Goal: Task Accomplishment & Management: Complete application form

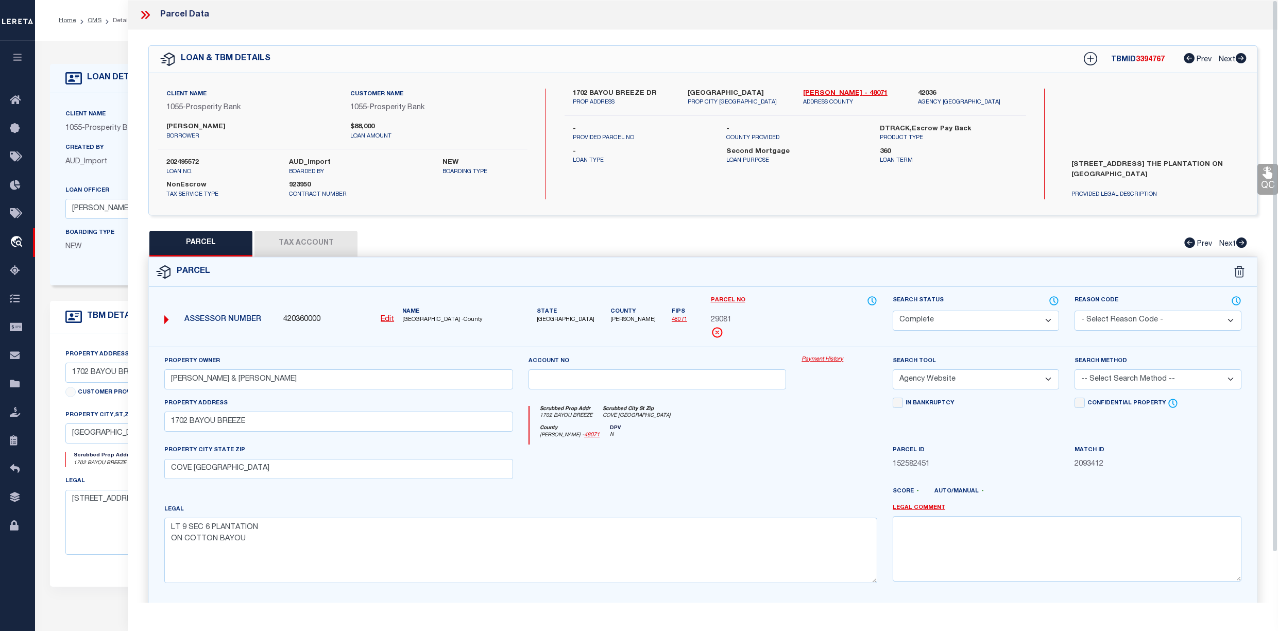
select select "200"
select select "CP"
select select "AGW"
select select "10463"
select select "3942"
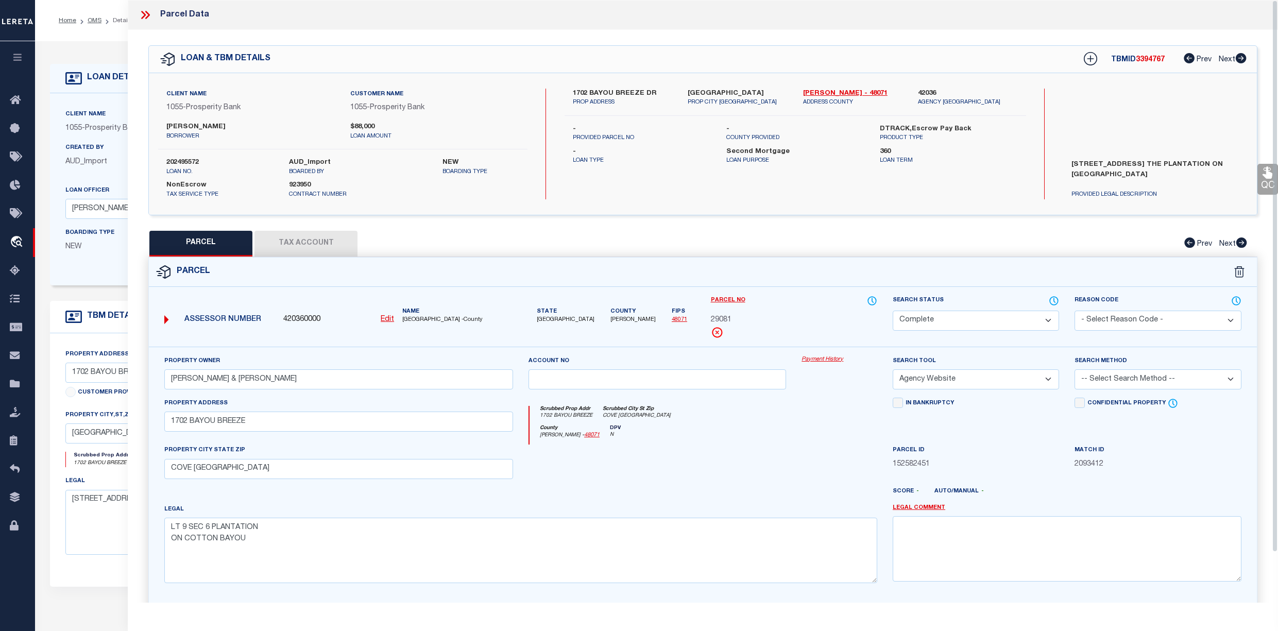
select select "100"
select select "NonEscrow"
click at [146, 13] on icon at bounding box center [145, 14] width 13 height 13
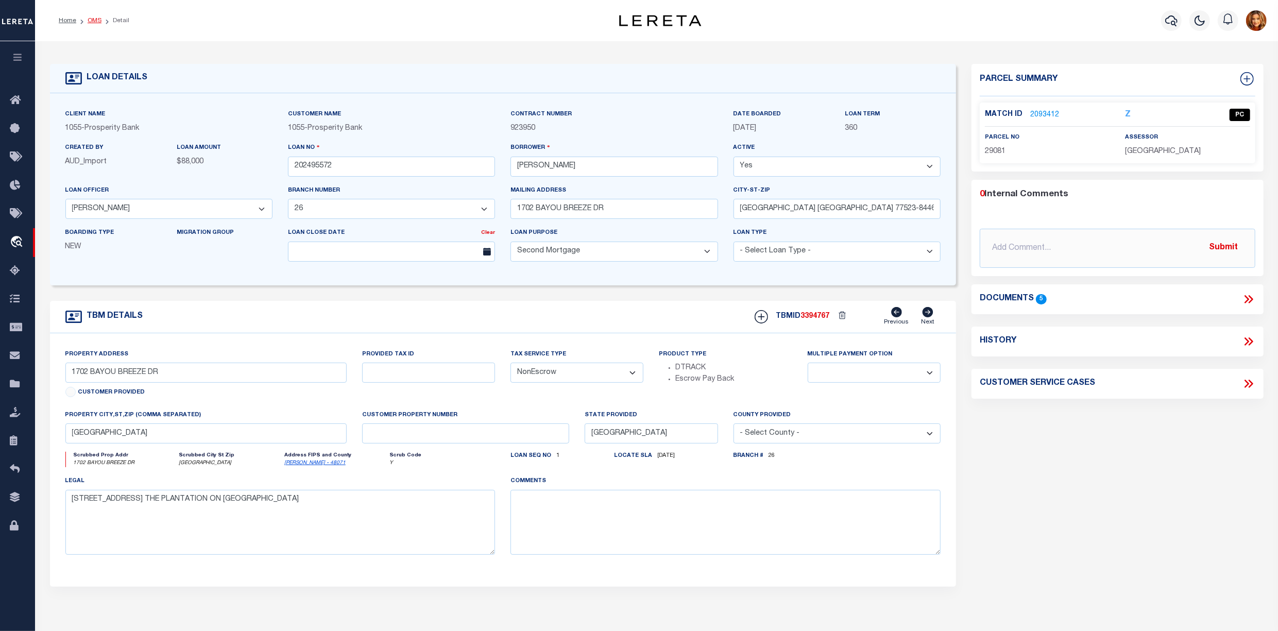
click at [92, 19] on link "OMS" at bounding box center [95, 21] width 14 height 6
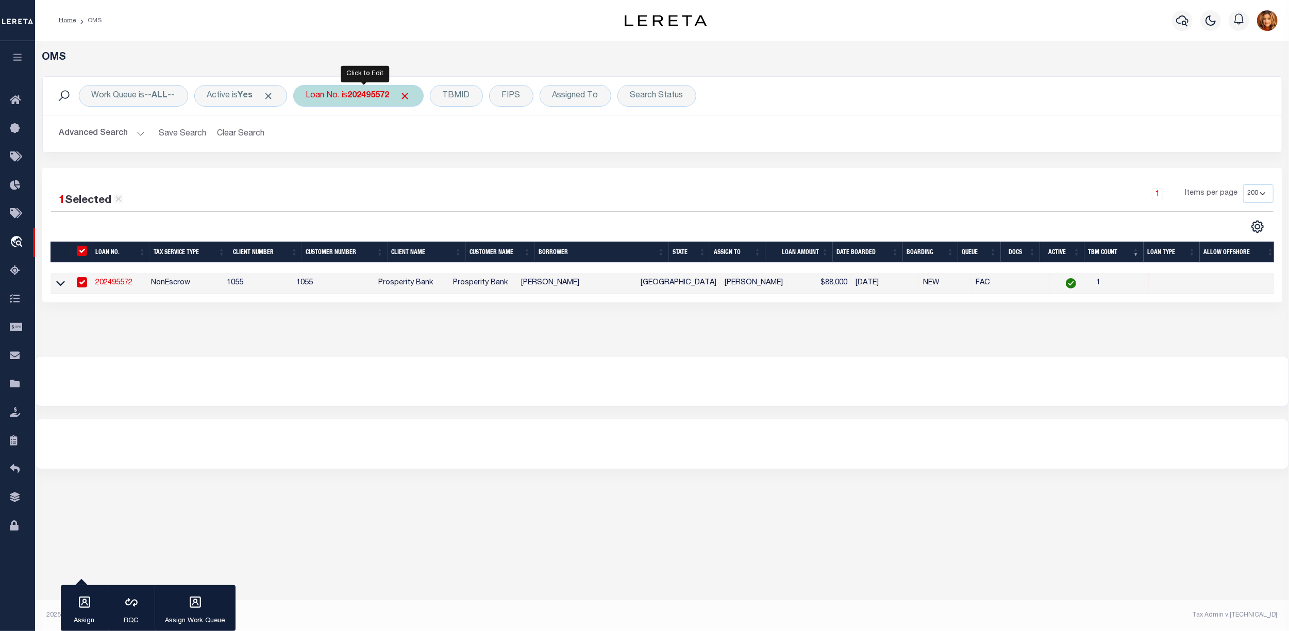
click at [374, 97] on b "202495572" at bounding box center [369, 96] width 42 height 8
type input "65101538"
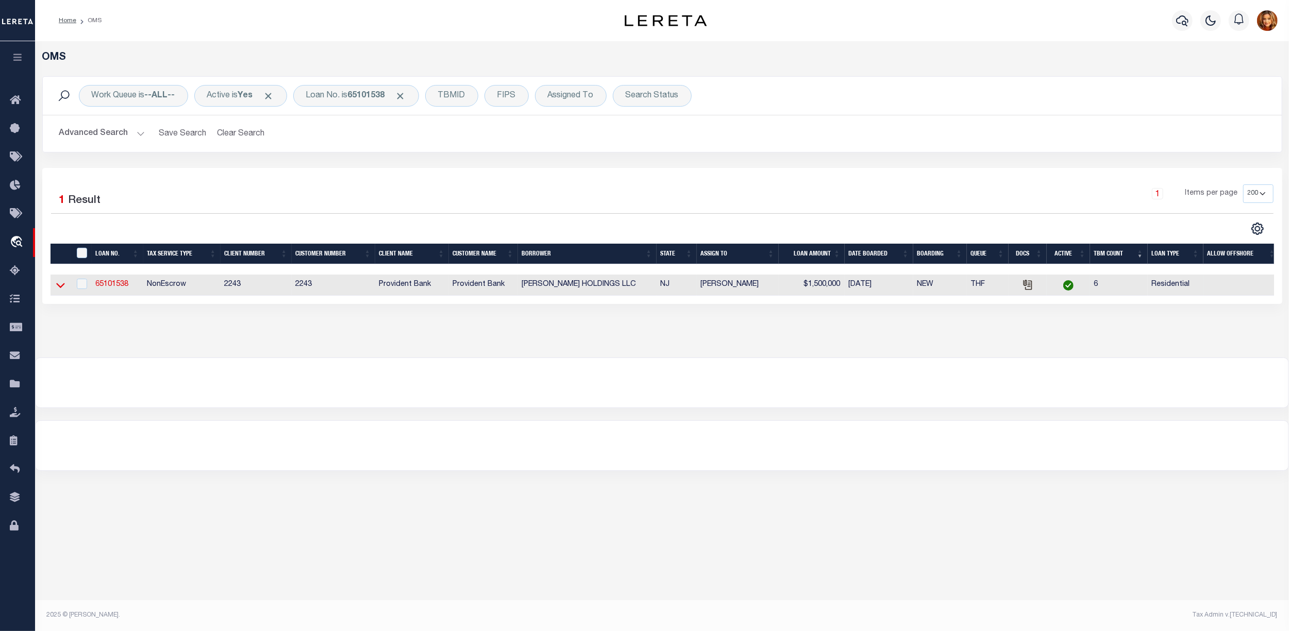
click at [60, 287] on icon at bounding box center [60, 285] width 9 height 11
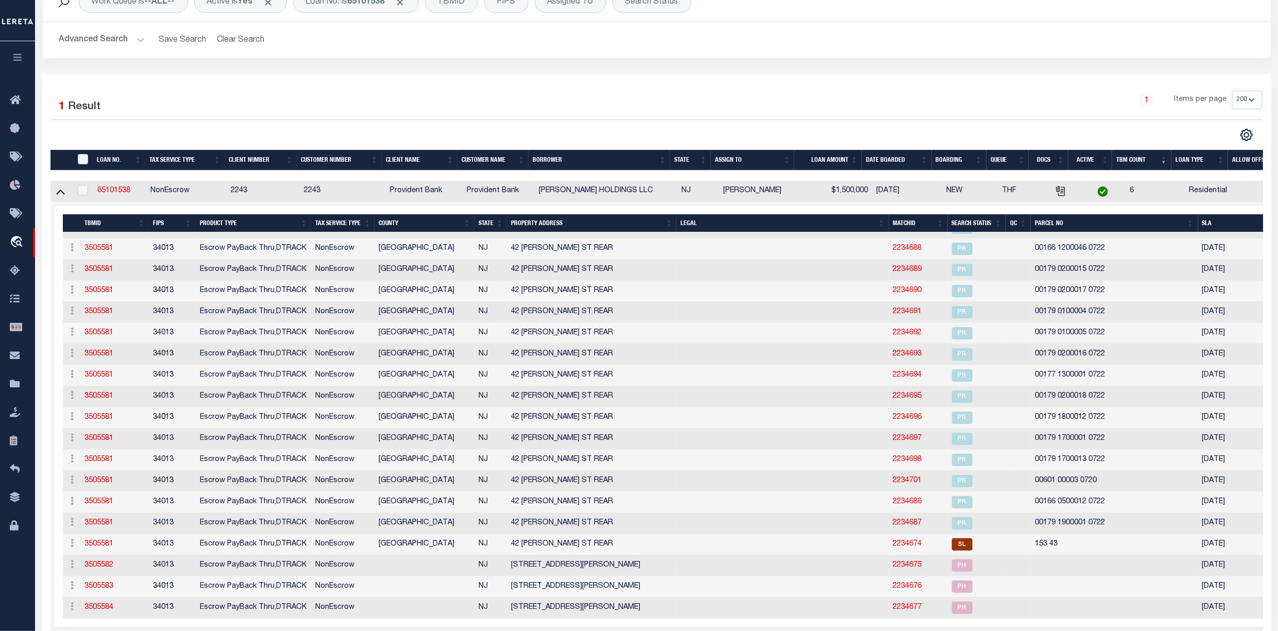
scroll to position [212, 0]
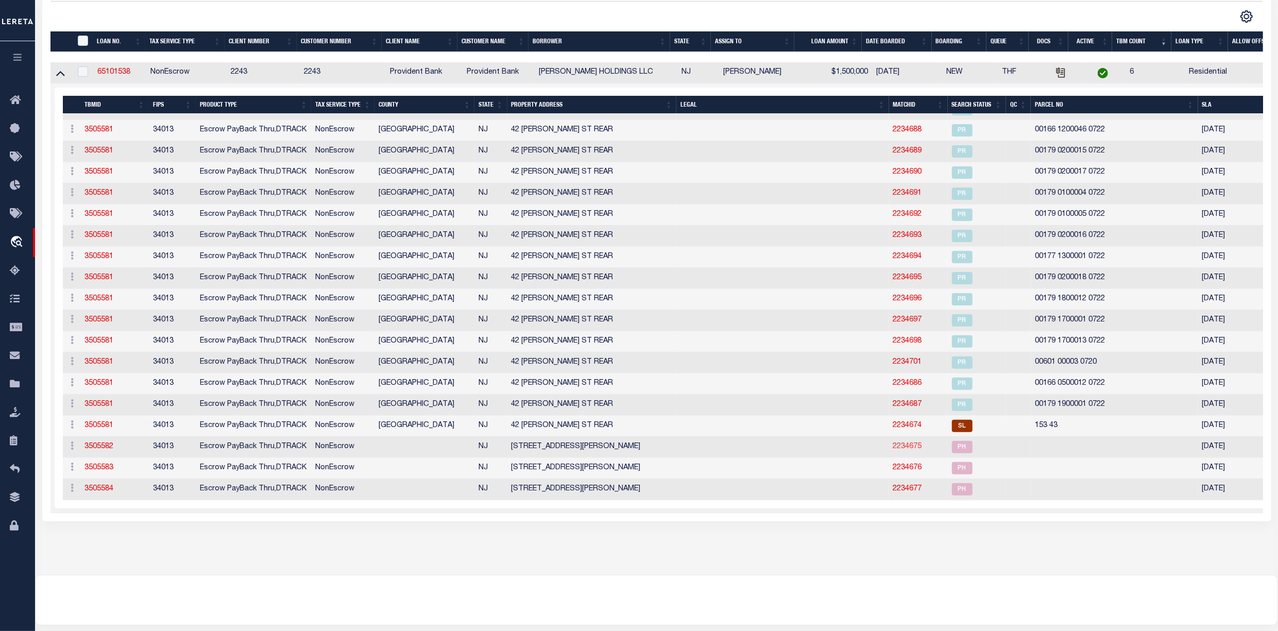
click at [901, 448] on link "2234675" at bounding box center [908, 446] width 29 height 7
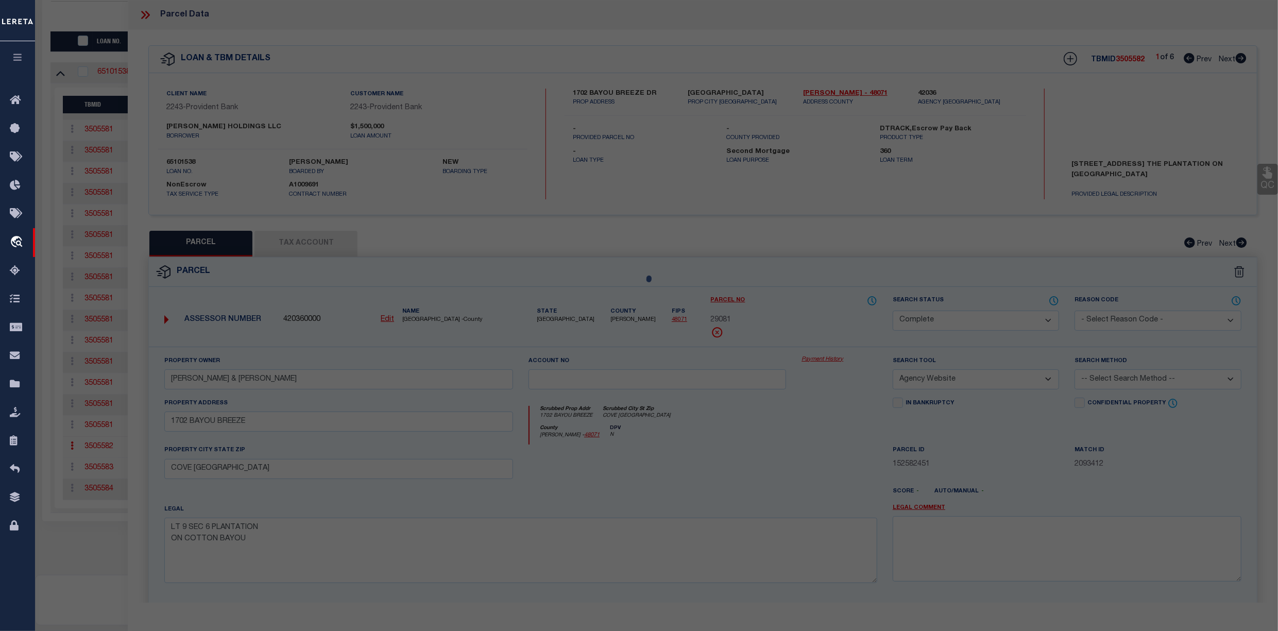
select select "AS"
select select
checkbox input "false"
select select "PH"
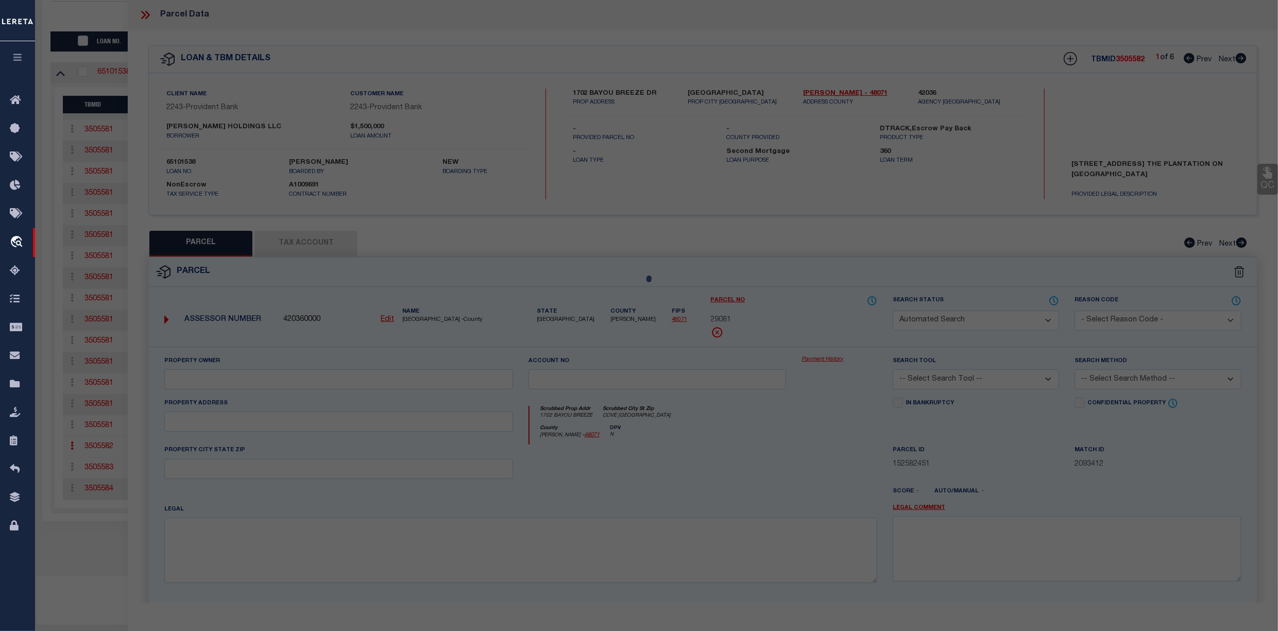
checkbox input "false"
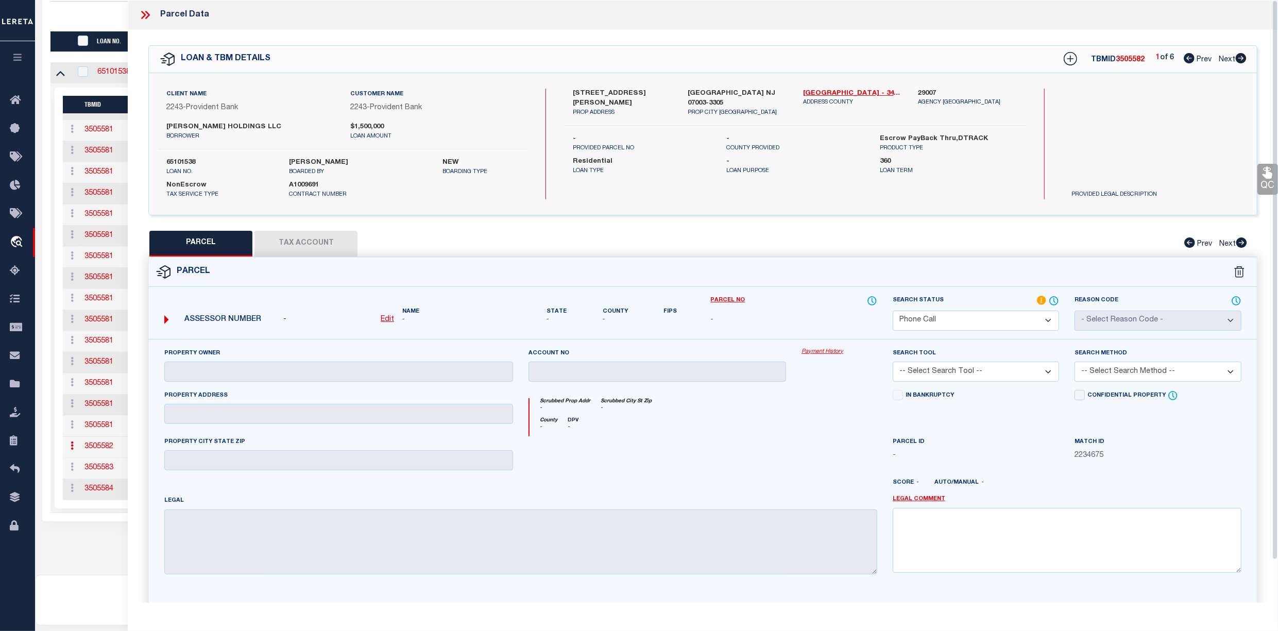
click at [147, 13] on icon at bounding box center [145, 14] width 13 height 13
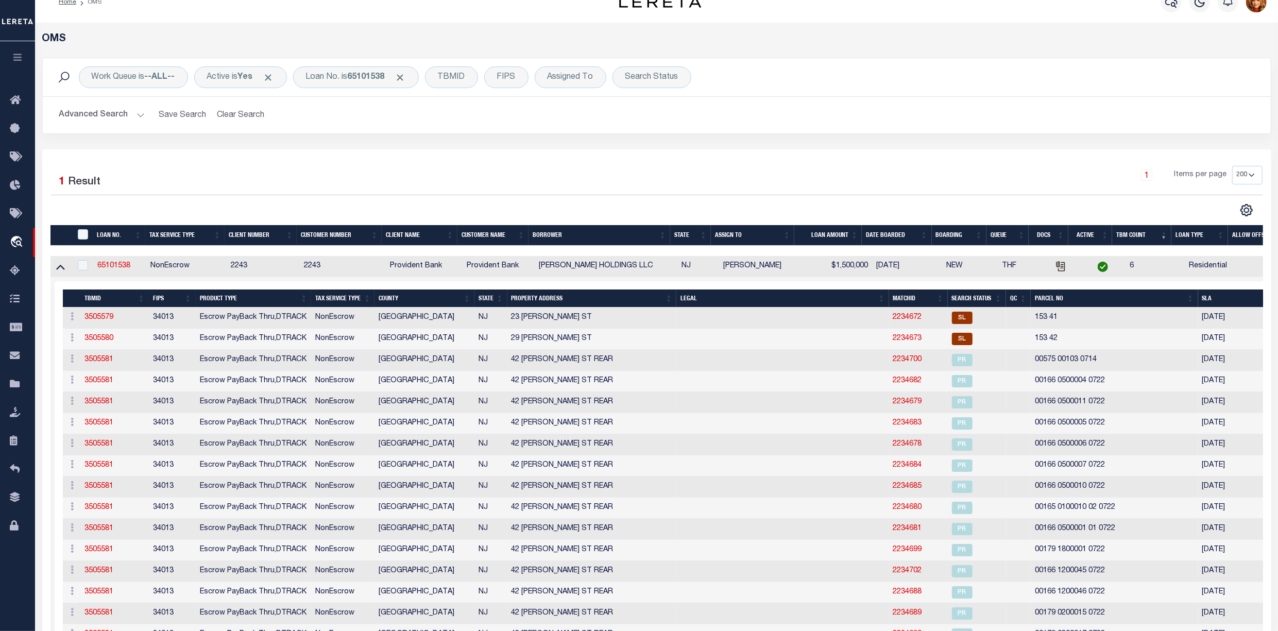
scroll to position [0, 0]
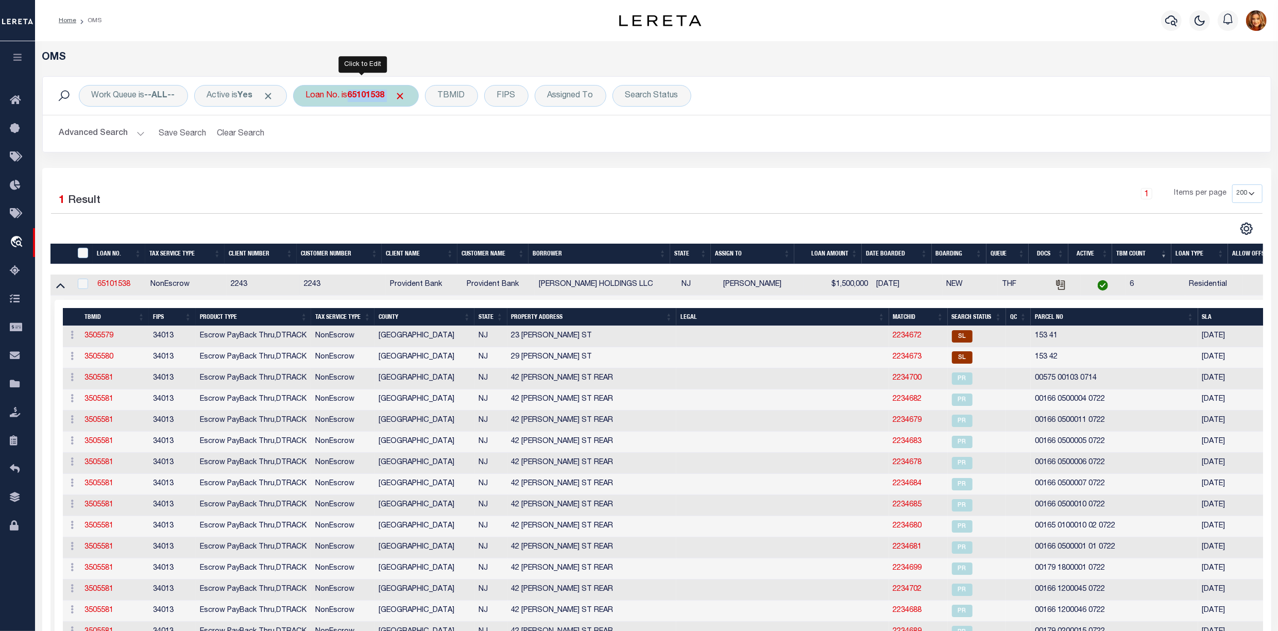
click at [363, 99] on b "65101538" at bounding box center [366, 96] width 37 height 8
type input "65101508"
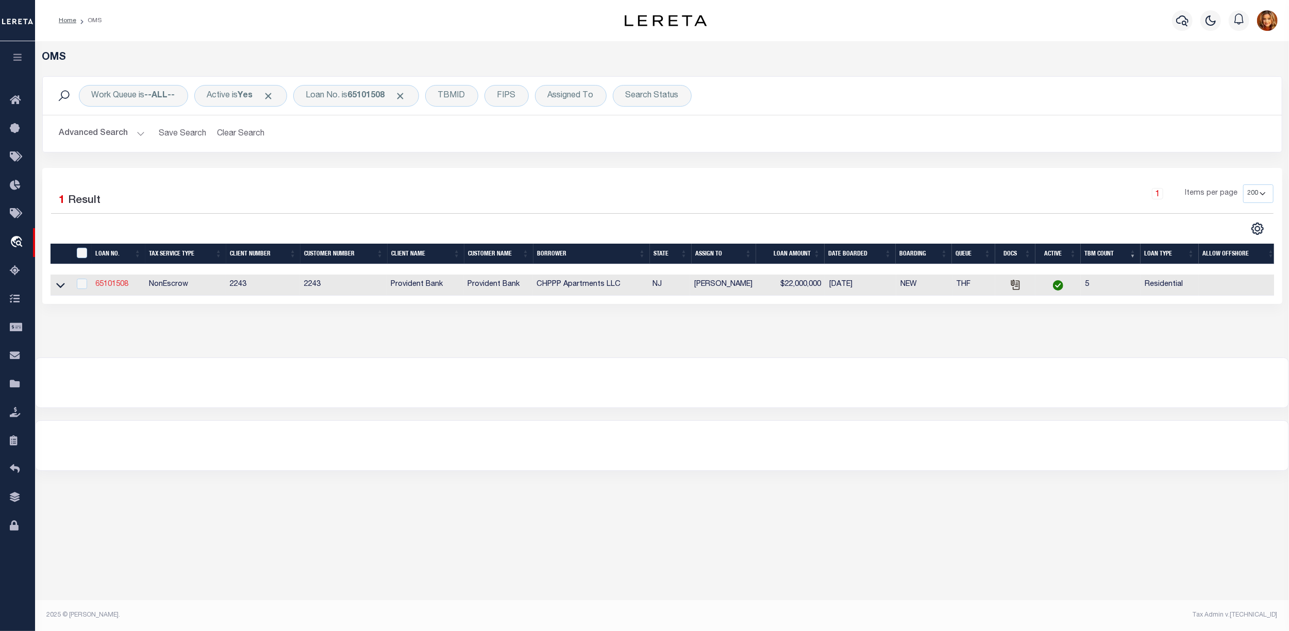
click at [114, 288] on link "65101508" at bounding box center [111, 284] width 33 height 7
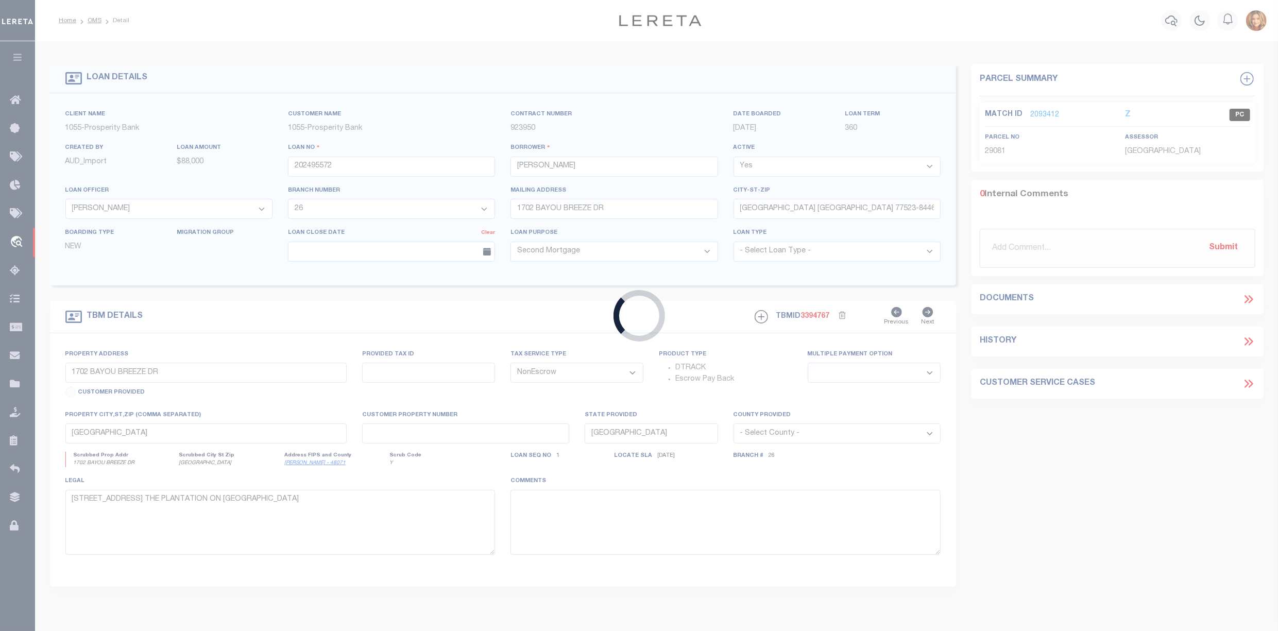
type input "65101508"
type input "CHPPP Apartments LLC"
select select
type input "[DATE]"
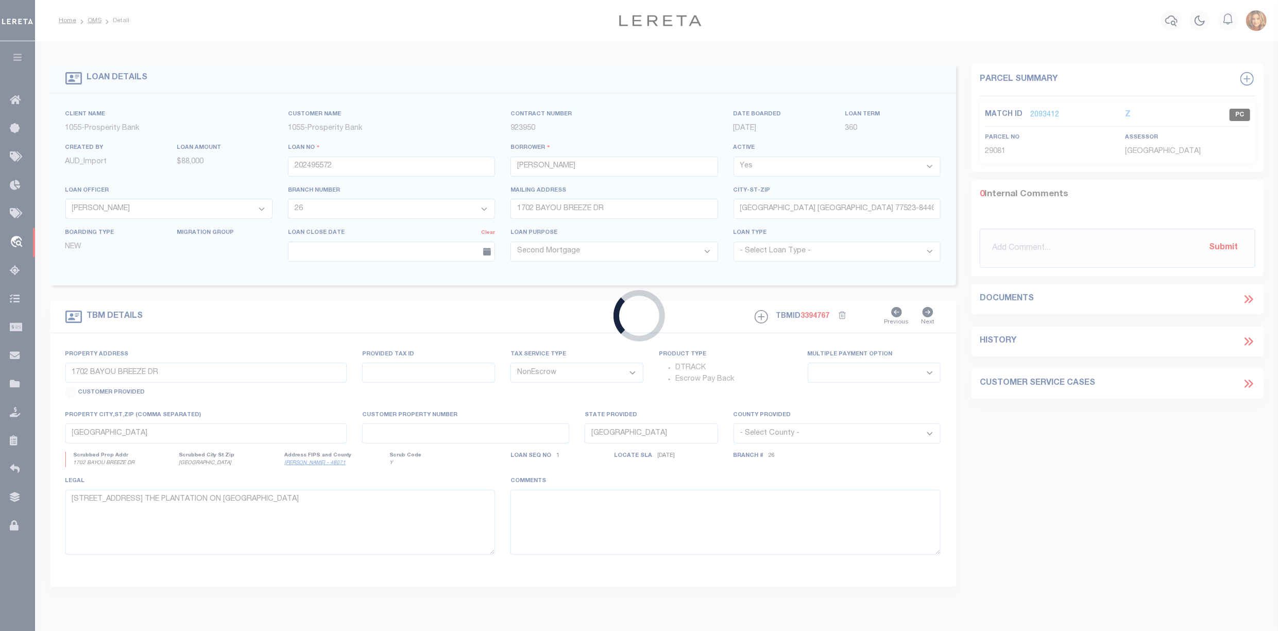
select select
select select "10"
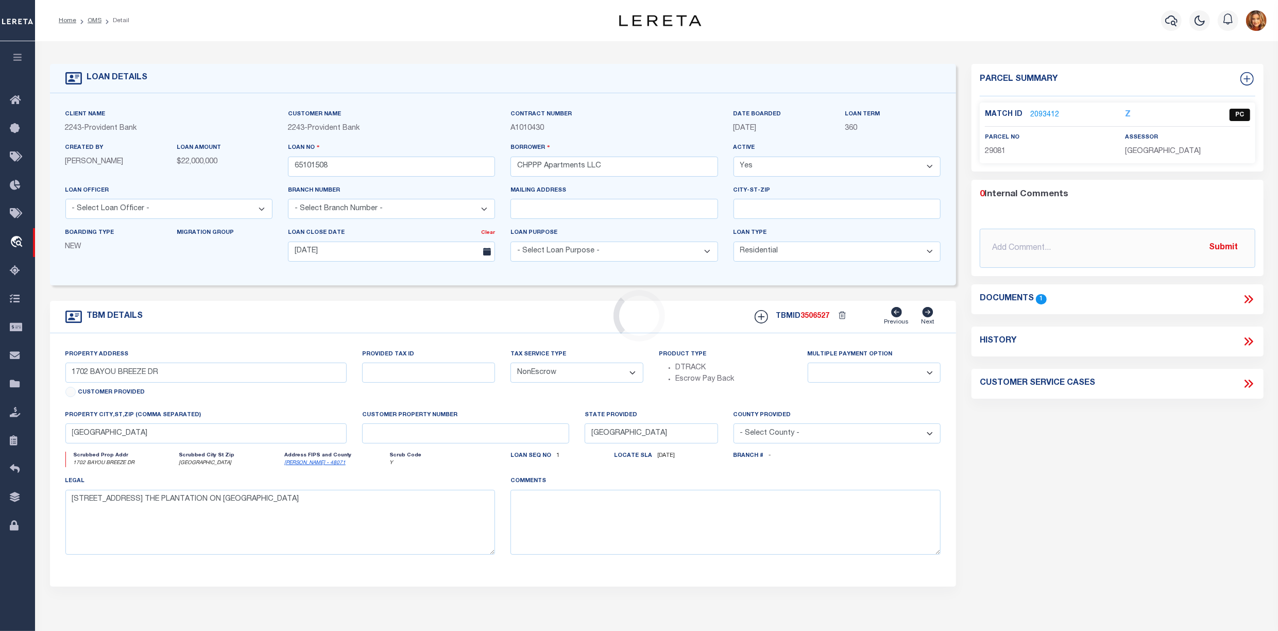
type input "[STREET_ADDRESS]"
select select
type input "[GEOGRAPHIC_DATA] 08002-4041"
type input "NJ"
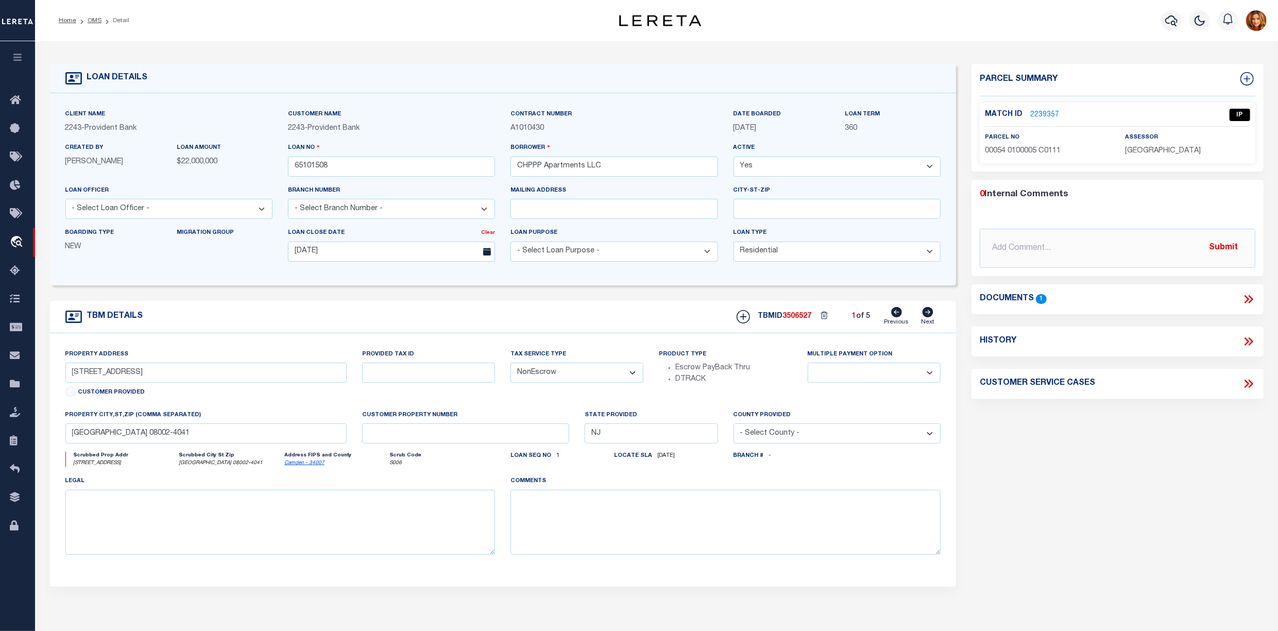
click at [1043, 110] on link "2239357" at bounding box center [1045, 115] width 29 height 11
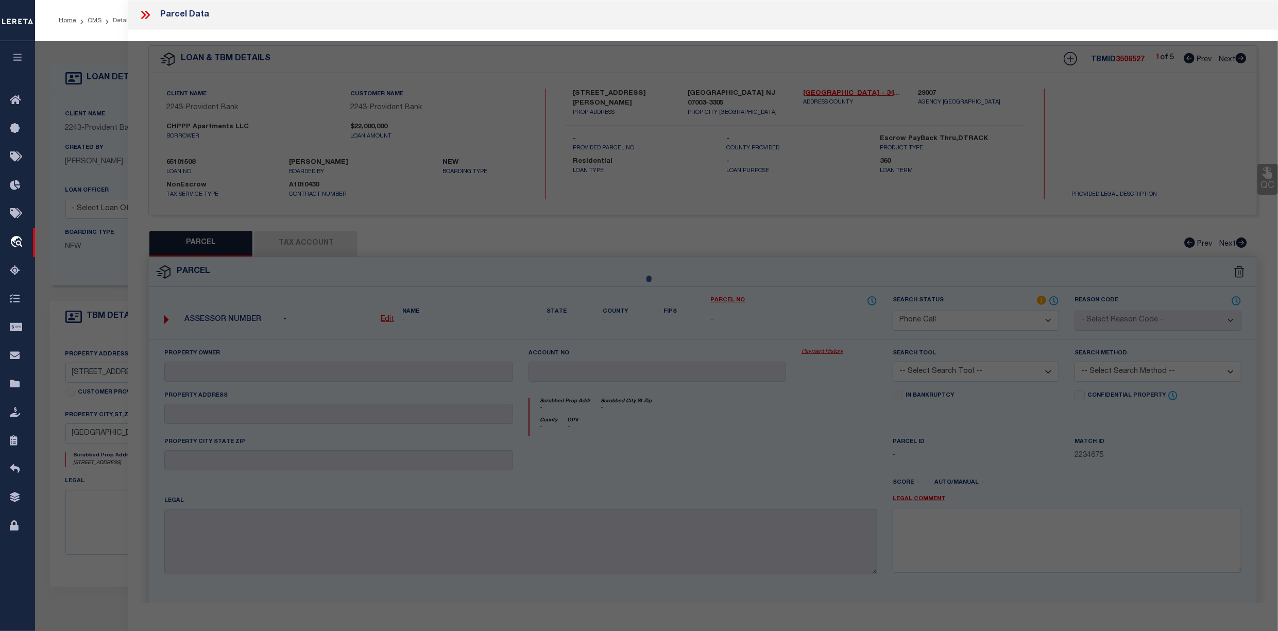
select select "AS"
checkbox input "false"
select select "IP"
type input "Chppp Apartments Llc"
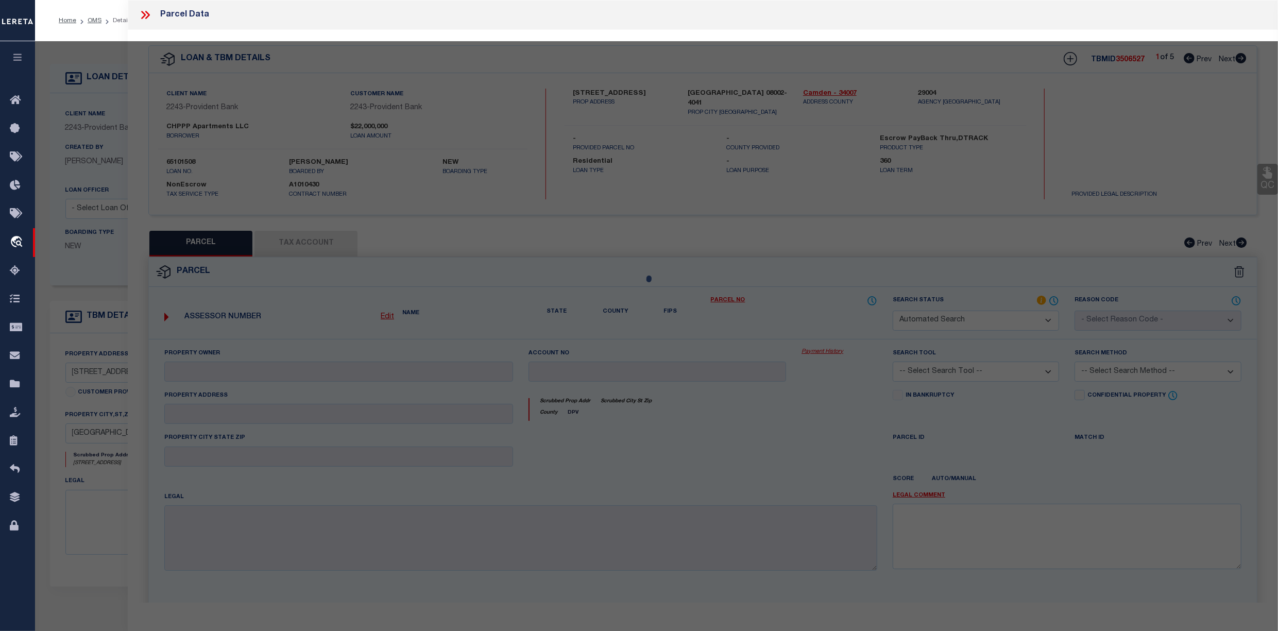
select select "AGW"
select select "LEG"
type input "[STREET_ADDRESS] @ Gsp"
type textarea "Block: 54.01 Lot: 5 Qualifier: C0111"
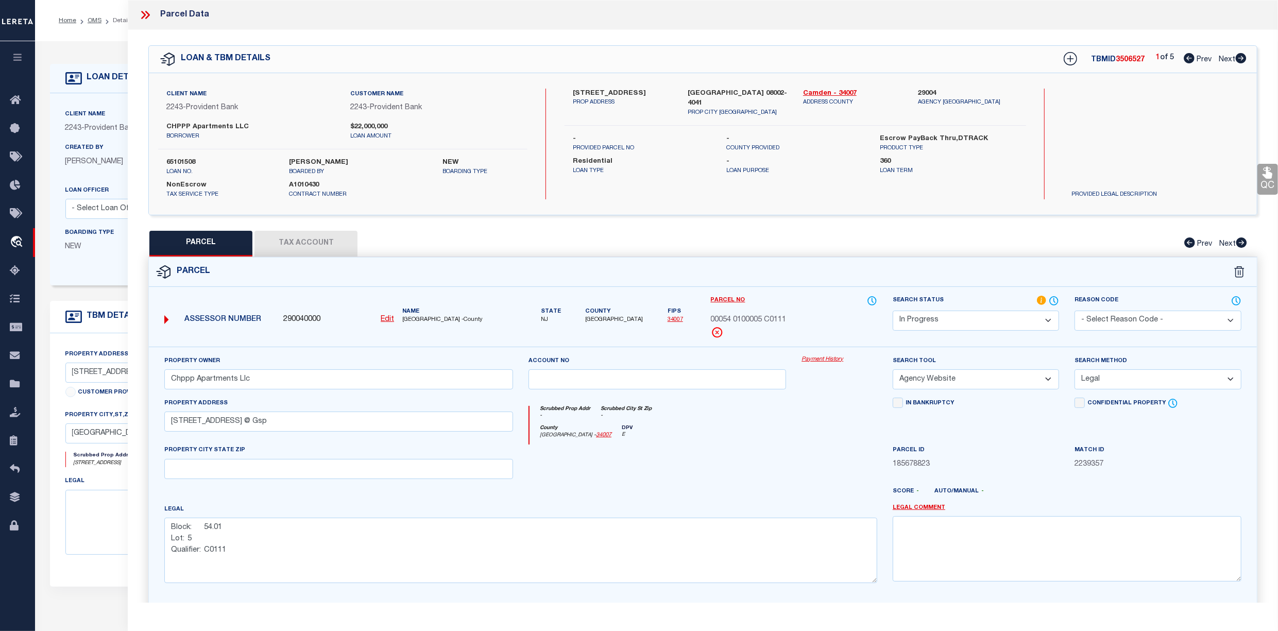
click at [308, 240] on button "Tax Account" at bounding box center [306, 244] width 103 height 26
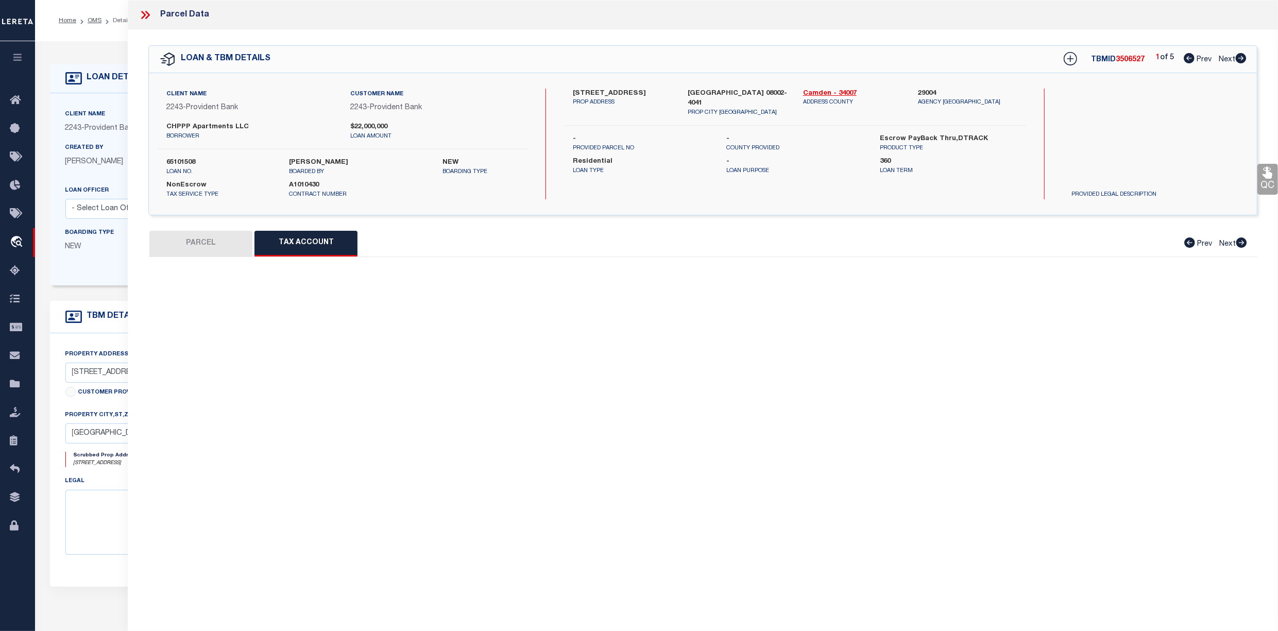
select select "100"
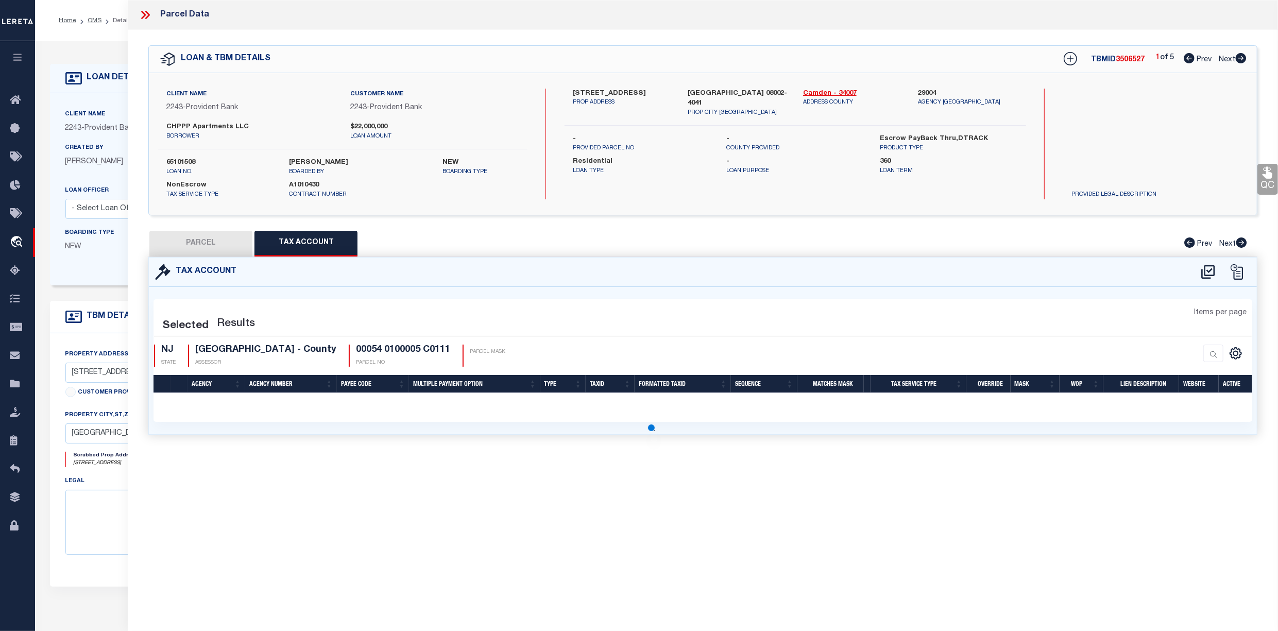
select select "100"
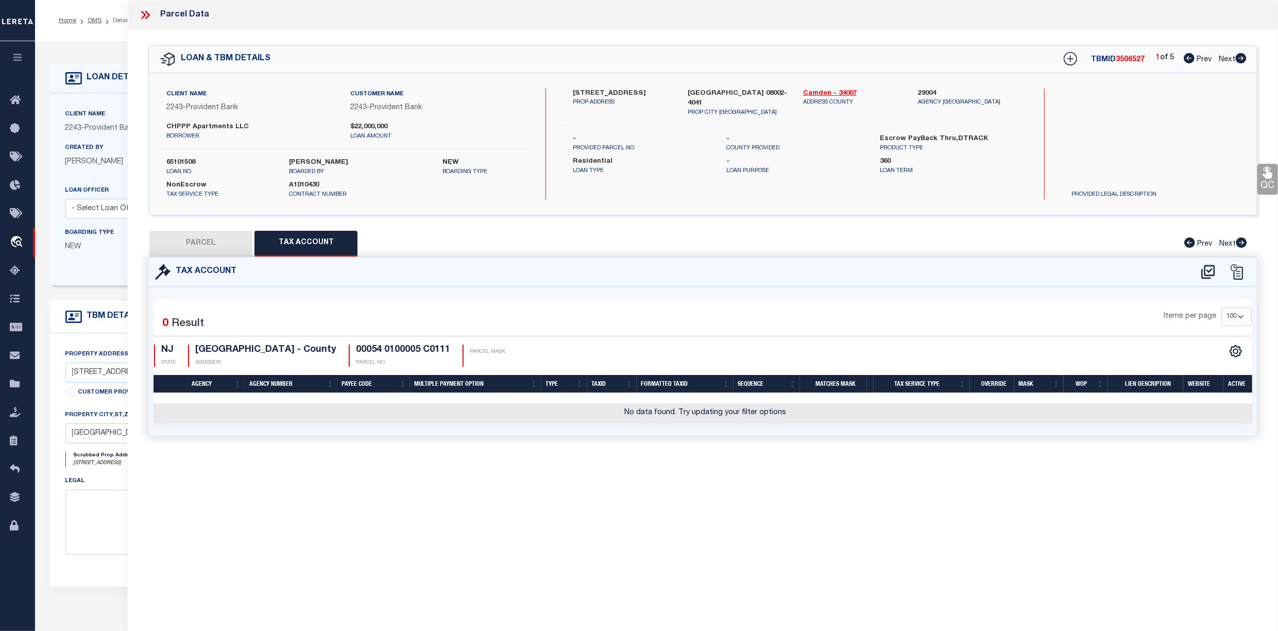
click at [206, 240] on button "PARCEL" at bounding box center [200, 244] width 103 height 26
select select "AS"
select select
checkbox input "false"
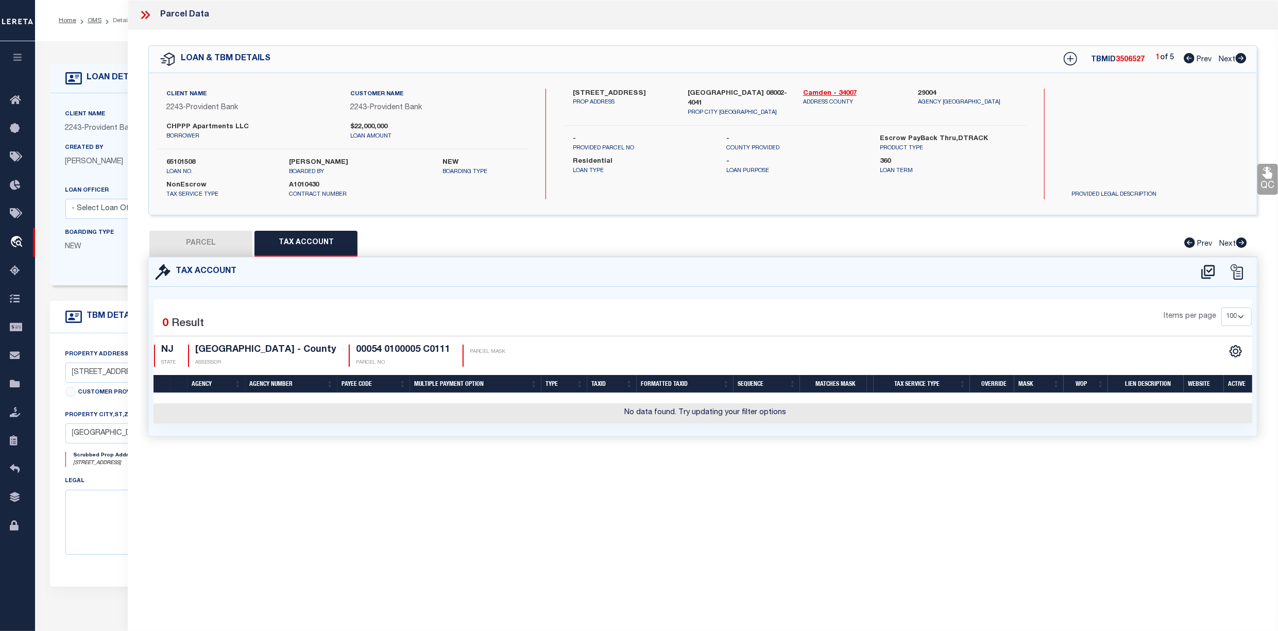
checkbox input "false"
select select "IP"
type input "Chppp Apartments Llc"
select select "AGW"
select select "LEG"
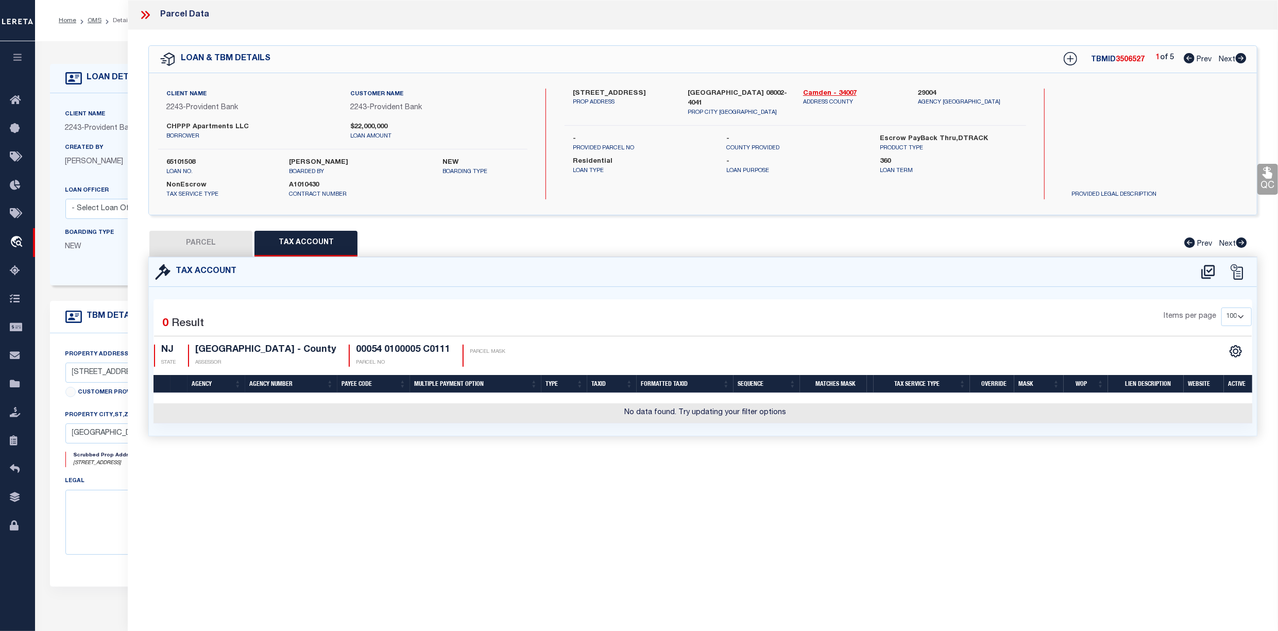
type input "[STREET_ADDRESS] @ Gsp"
type textarea "Block: 54.01 Lot: 5 Qualifier: C0111"
